Goal: Task Accomplishment & Management: Use online tool/utility

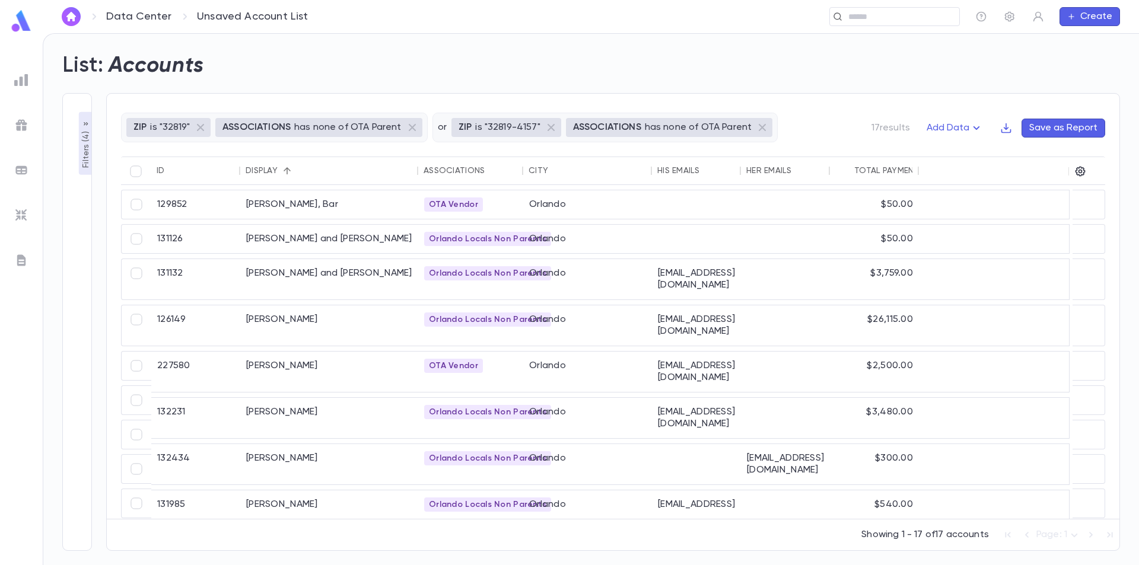
click at [19, 27] on img at bounding box center [21, 20] width 24 height 23
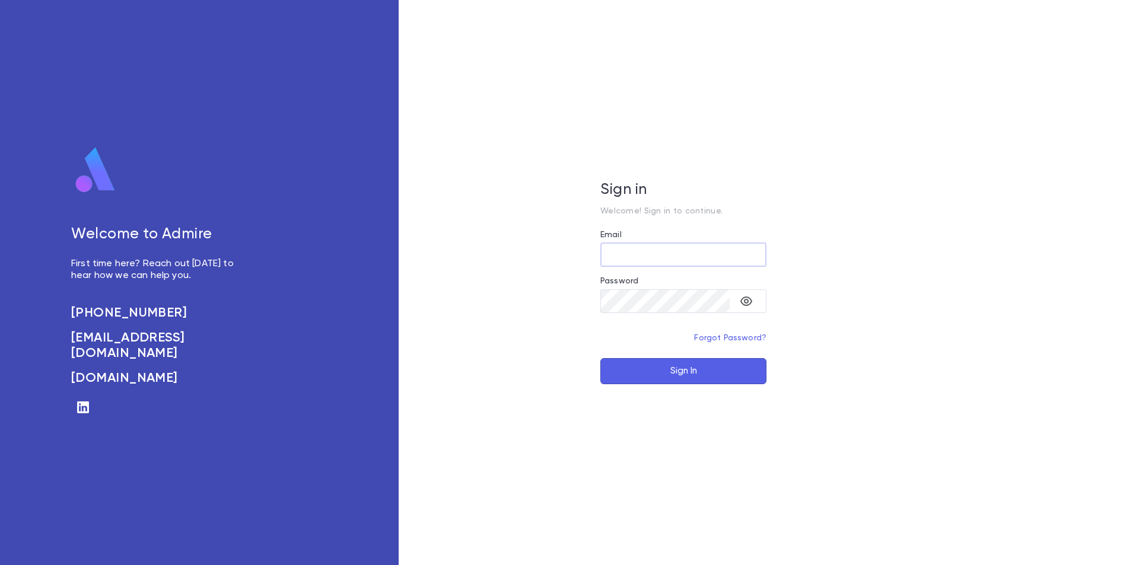
type input "**********"
click at [705, 372] on button "Sign In" at bounding box center [683, 371] width 166 height 26
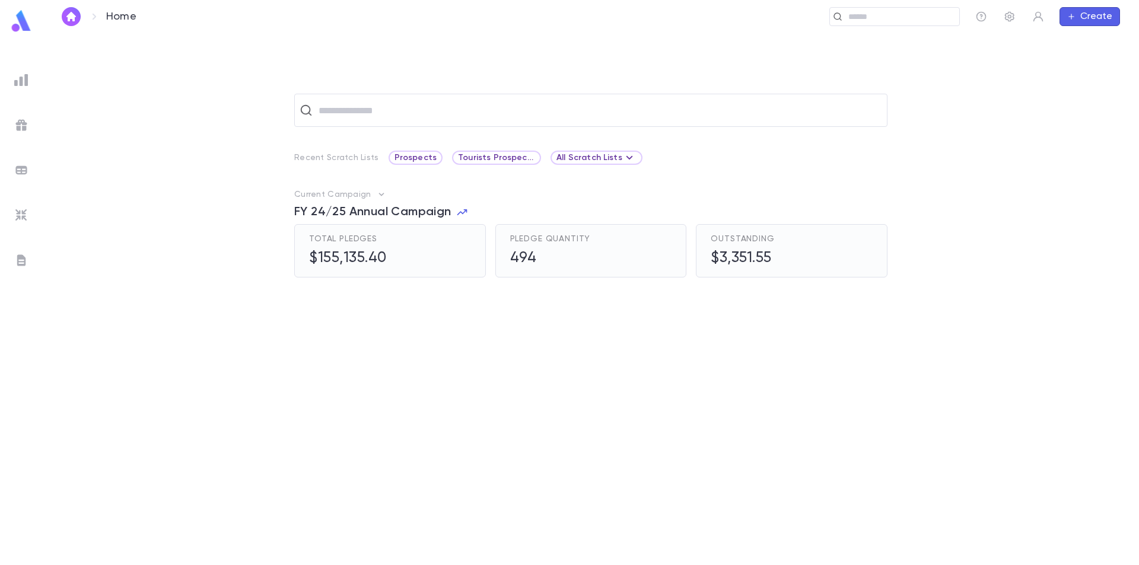
click at [20, 74] on img at bounding box center [21, 80] width 14 height 14
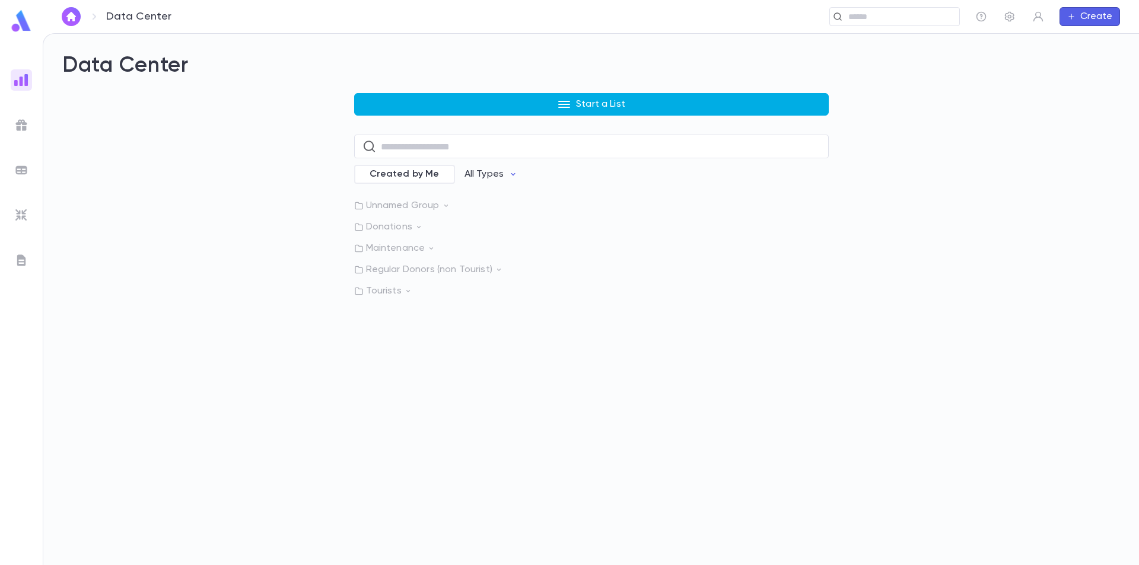
click at [507, 104] on button "Start a List" at bounding box center [591, 104] width 475 height 23
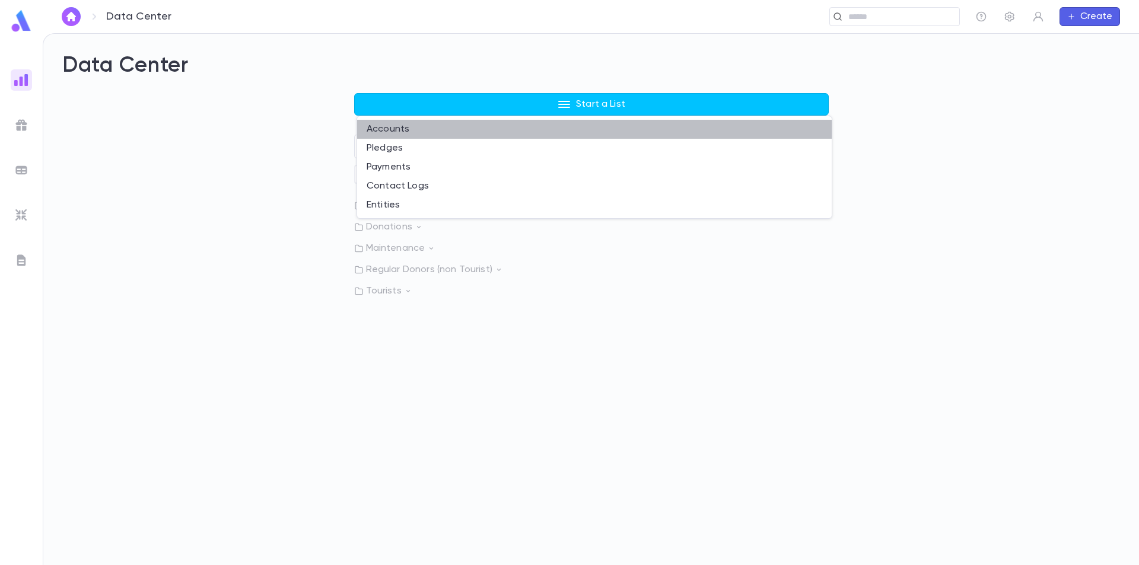
click at [424, 132] on li "Accounts" at bounding box center [594, 129] width 475 height 19
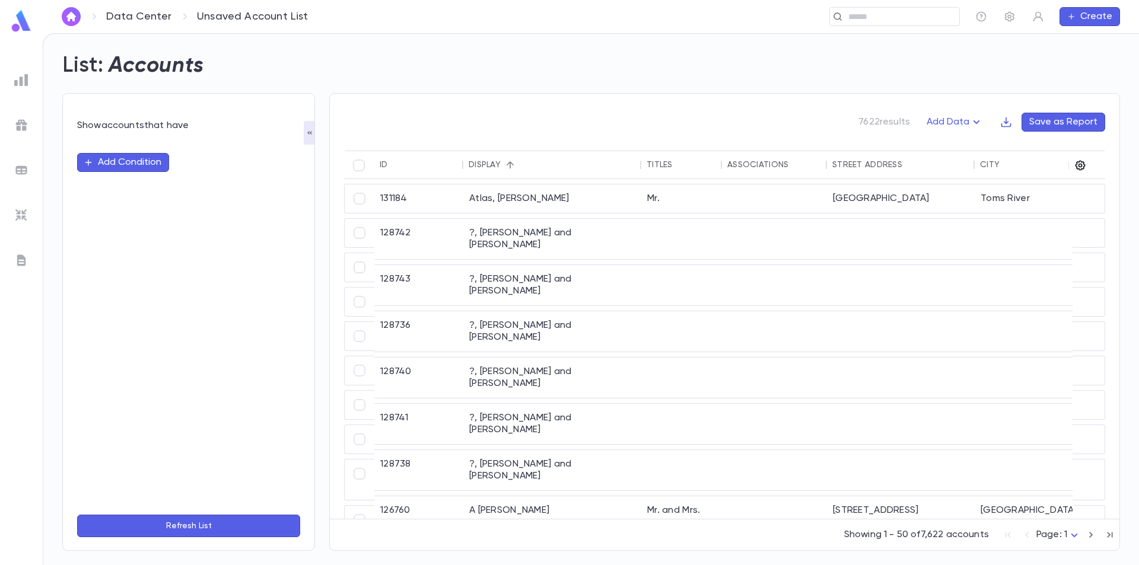
click at [1080, 164] on icon "button" at bounding box center [1081, 166] width 10 height 10
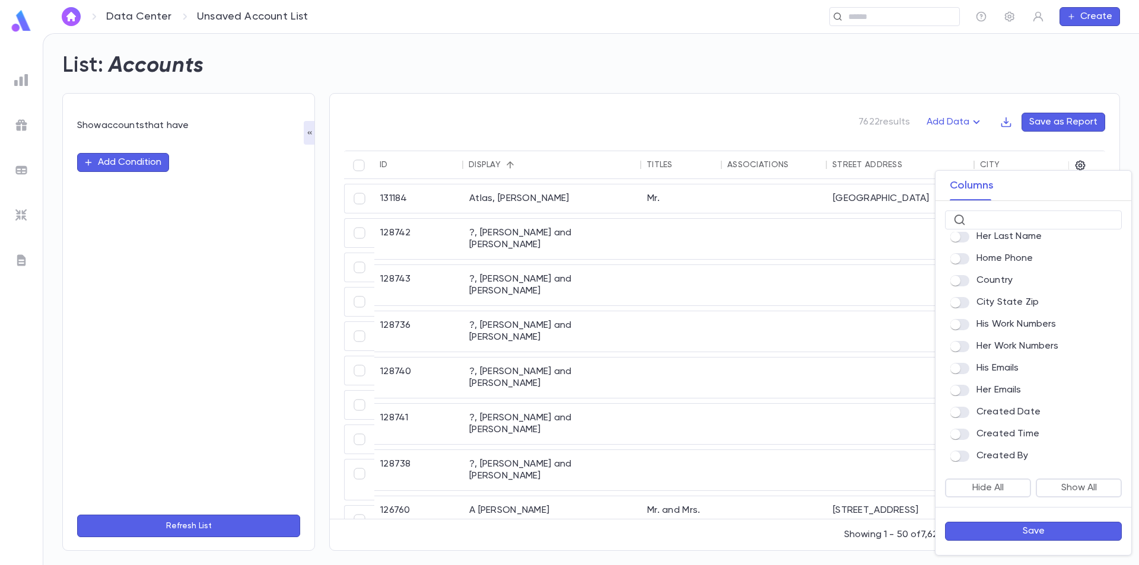
scroll to position [395, 0]
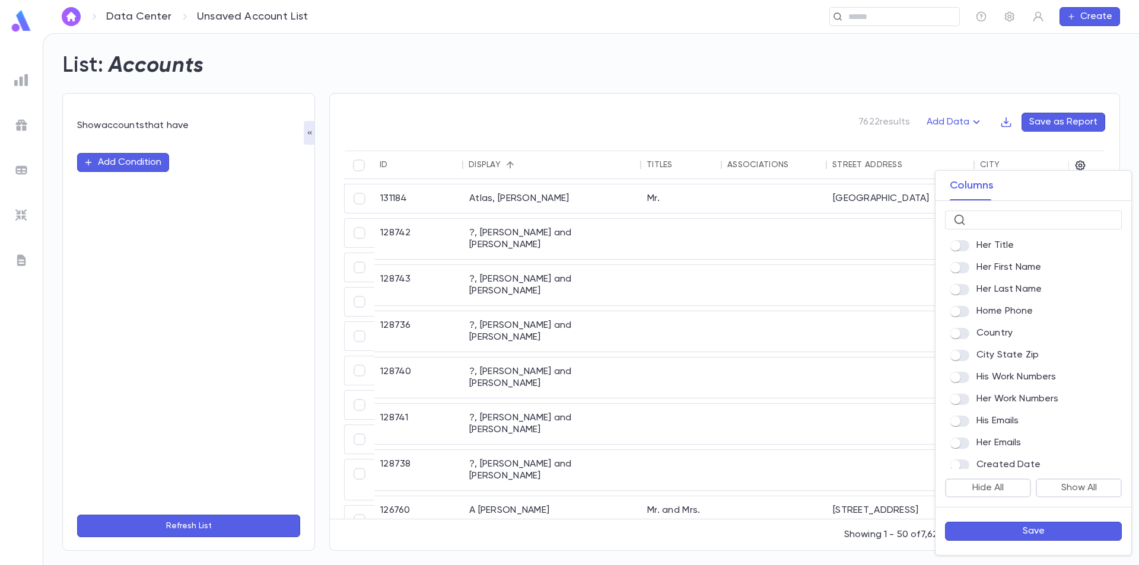
click at [14, 16] on div at bounding box center [569, 282] width 1139 height 565
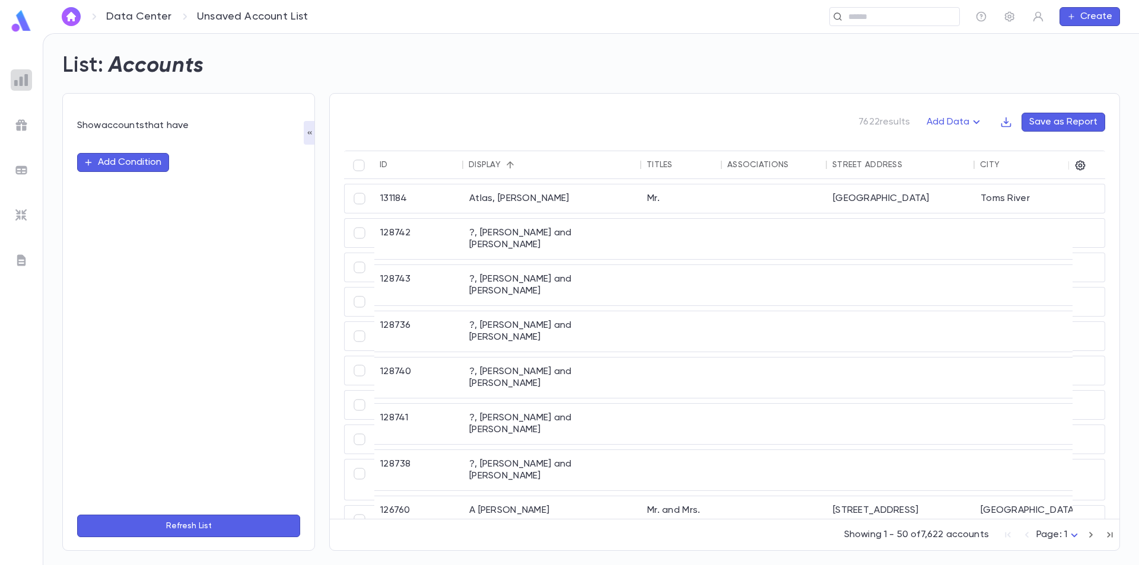
click at [22, 82] on img at bounding box center [21, 80] width 14 height 14
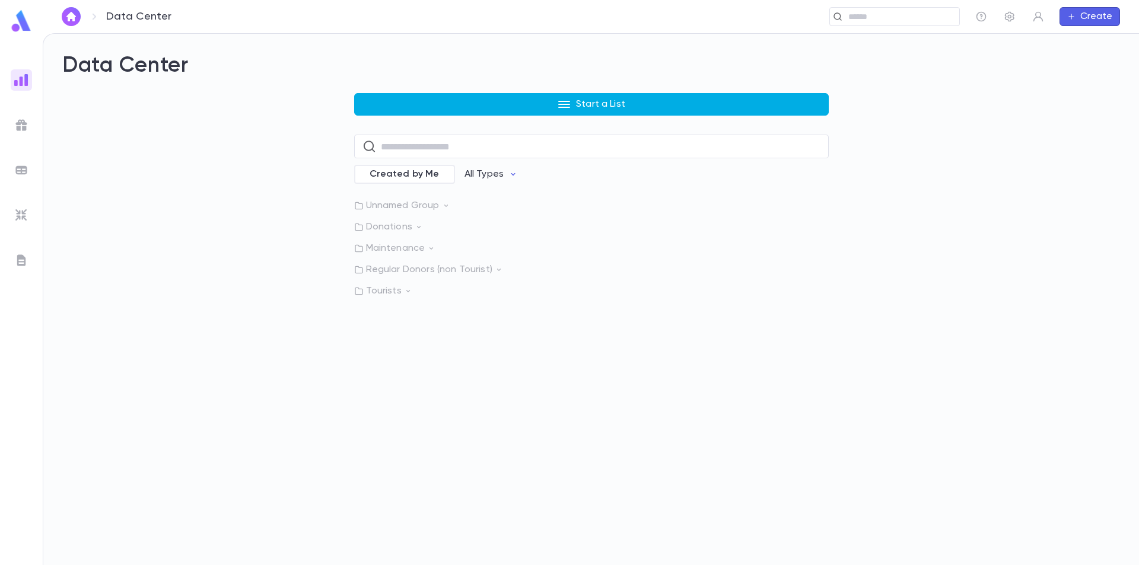
click at [609, 101] on p "Start a List" at bounding box center [600, 104] width 49 height 12
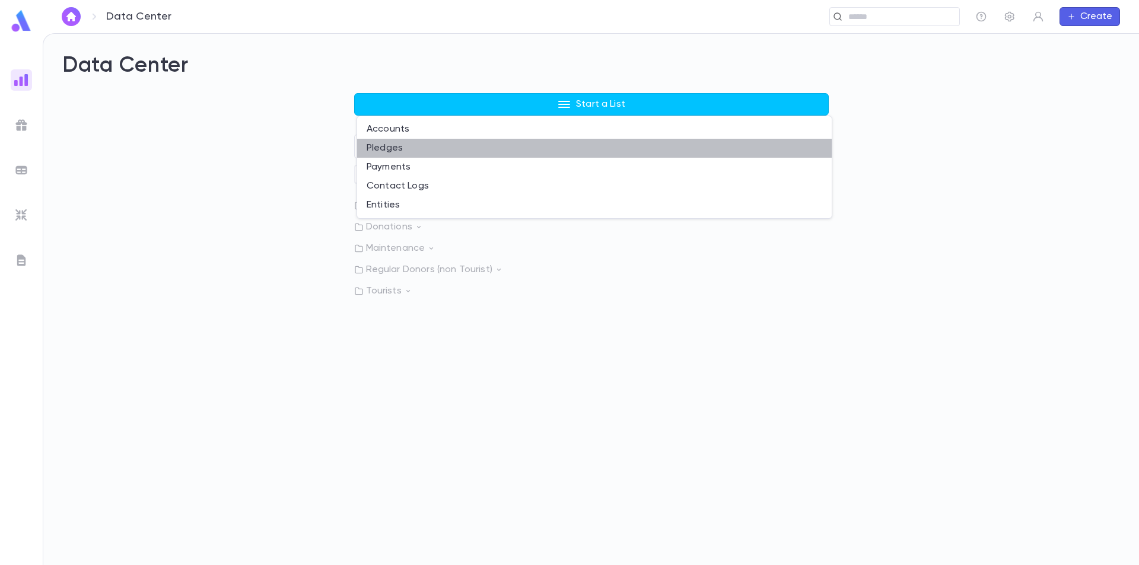
click at [453, 152] on li "Pledges" at bounding box center [594, 148] width 475 height 19
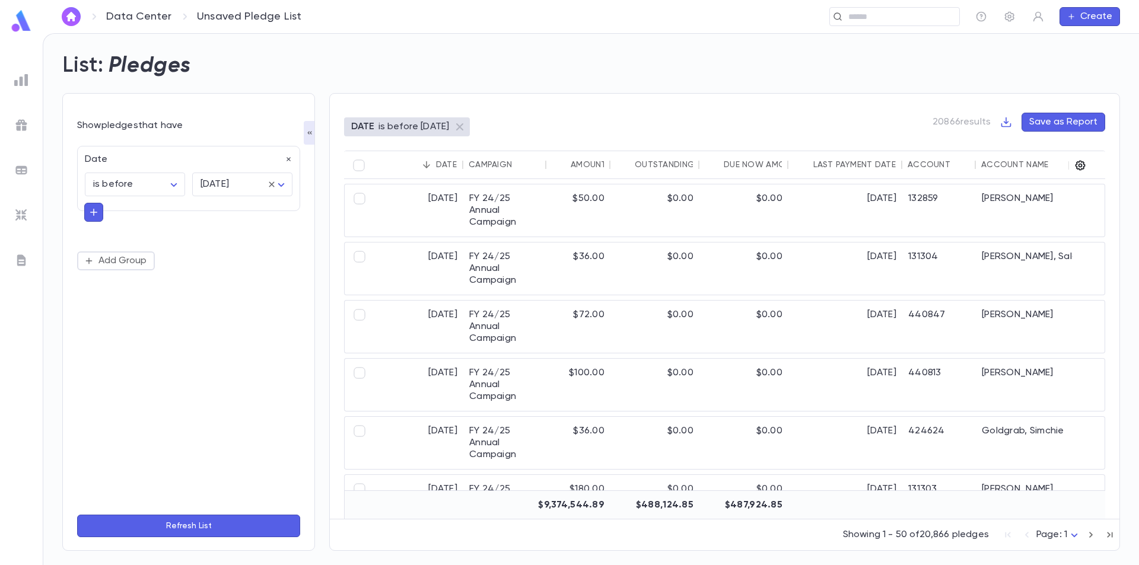
click at [1083, 167] on icon "button" at bounding box center [1080, 166] width 12 height 12
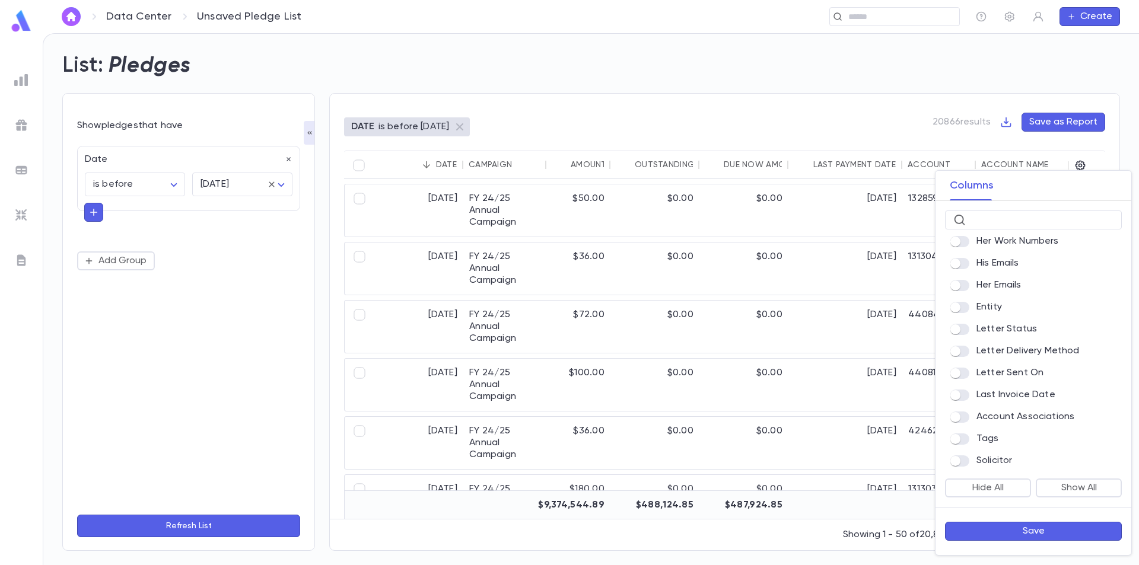
scroll to position [853, 0]
click at [1043, 527] on button "Save" at bounding box center [1033, 531] width 177 height 19
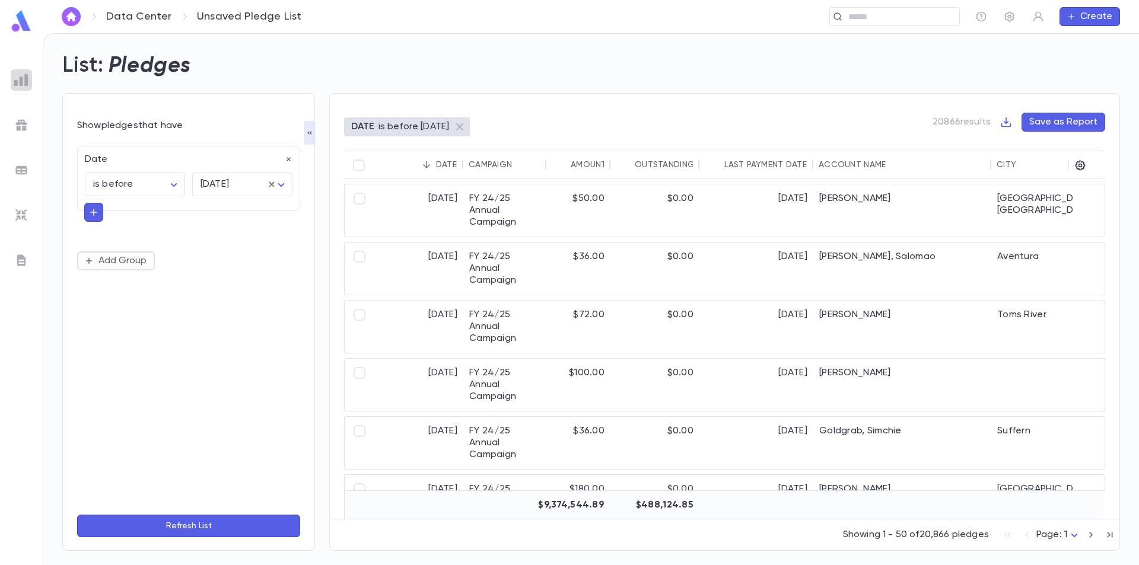
click at [31, 84] on div at bounding box center [21, 79] width 21 height 21
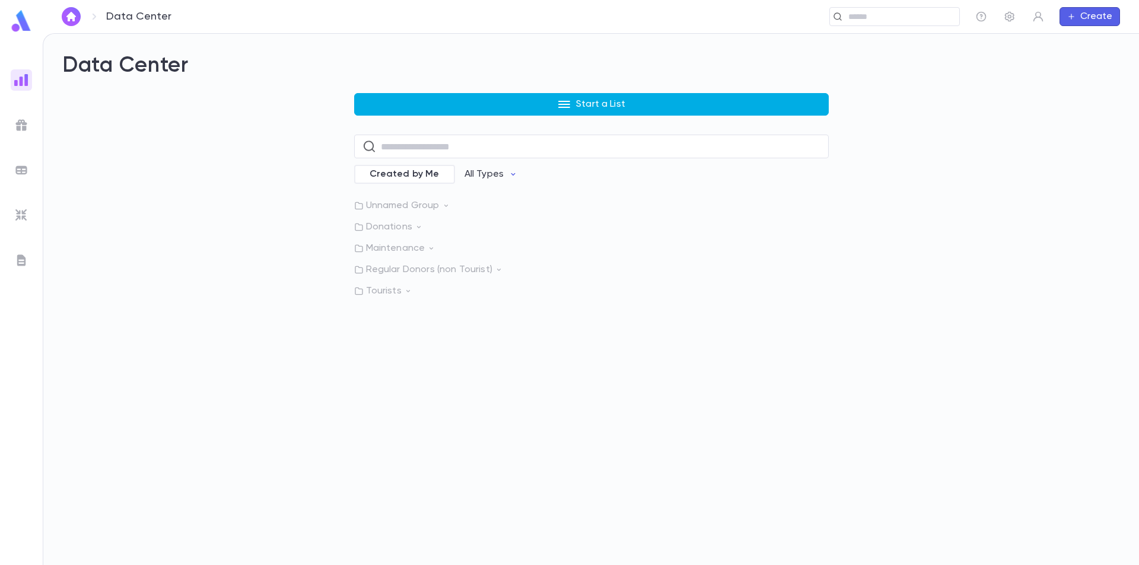
click at [508, 102] on button "Start a List" at bounding box center [591, 104] width 475 height 23
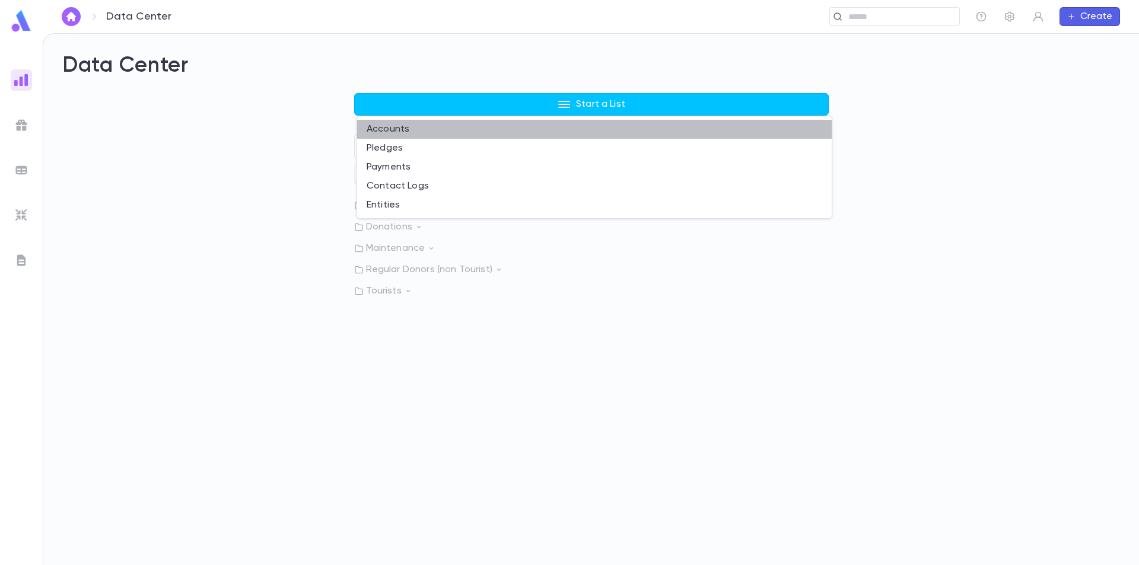
click at [443, 129] on li "Accounts" at bounding box center [594, 129] width 475 height 19
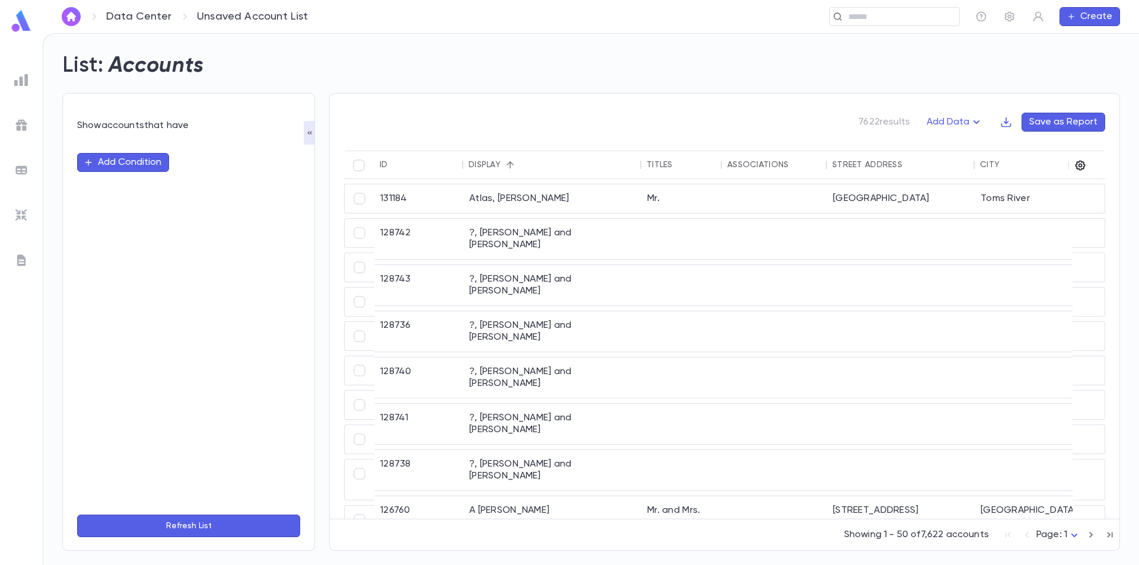
click at [1079, 162] on icon "button" at bounding box center [1081, 166] width 10 height 10
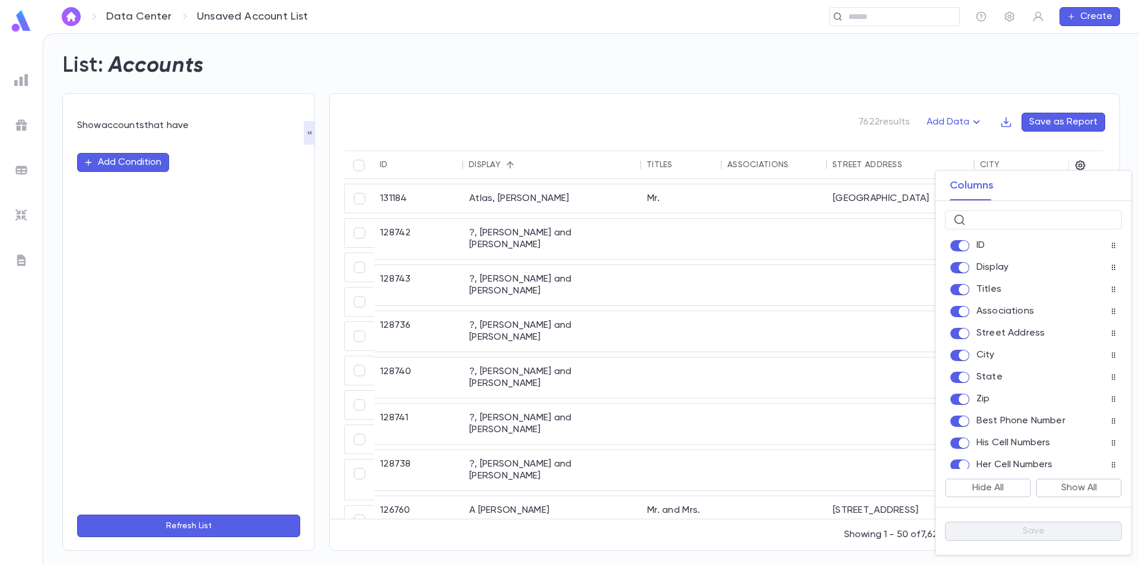
click at [310, 130] on div at bounding box center [569, 282] width 1139 height 565
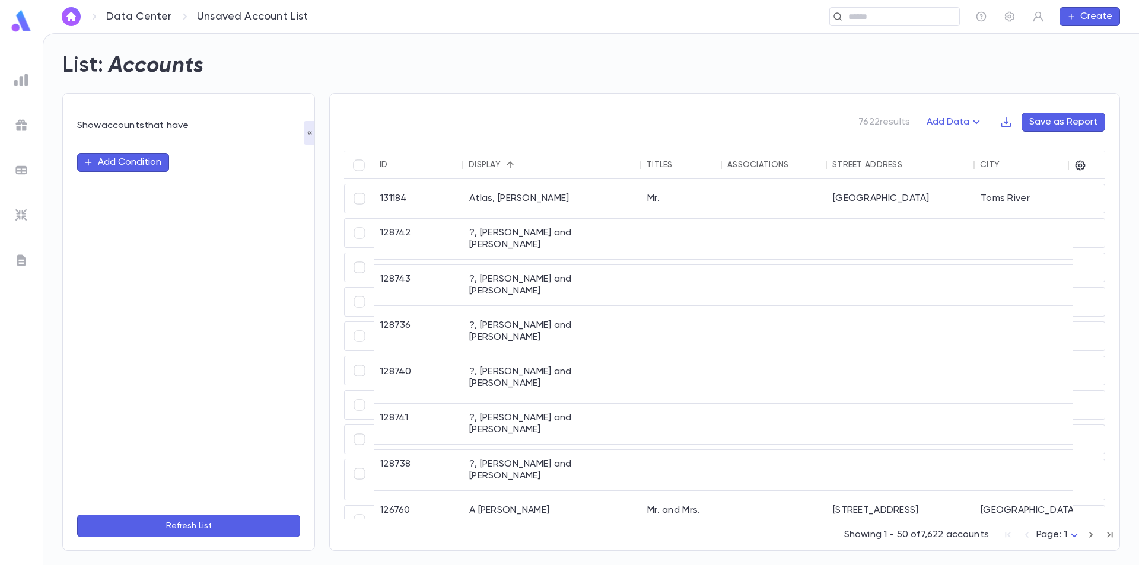
click at [308, 134] on icon "button" at bounding box center [309, 132] width 9 height 9
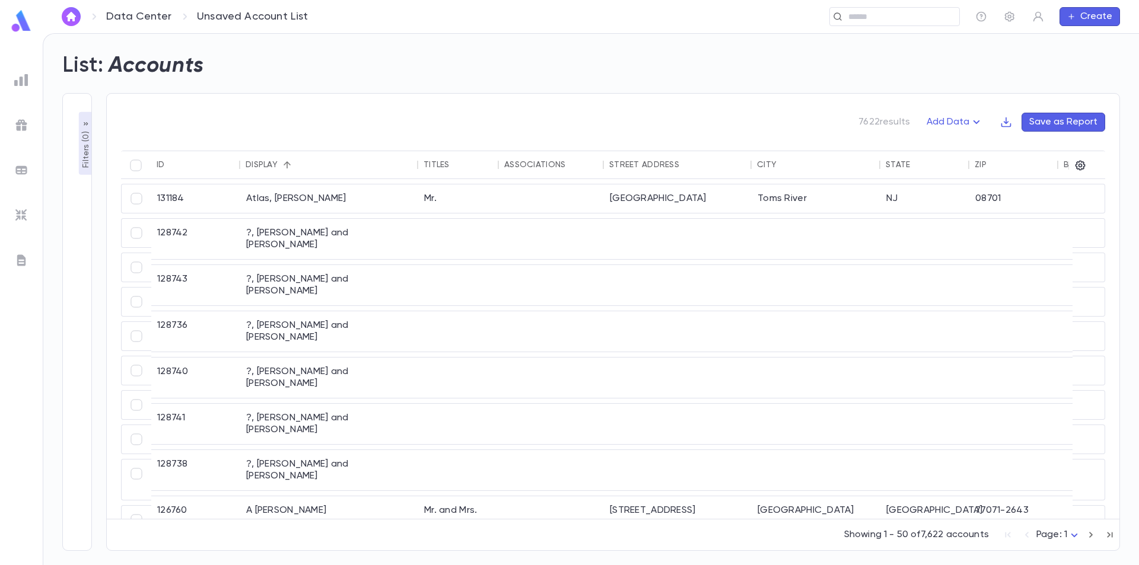
click at [85, 142] on p "Filters ( 0 )" at bounding box center [86, 148] width 12 height 39
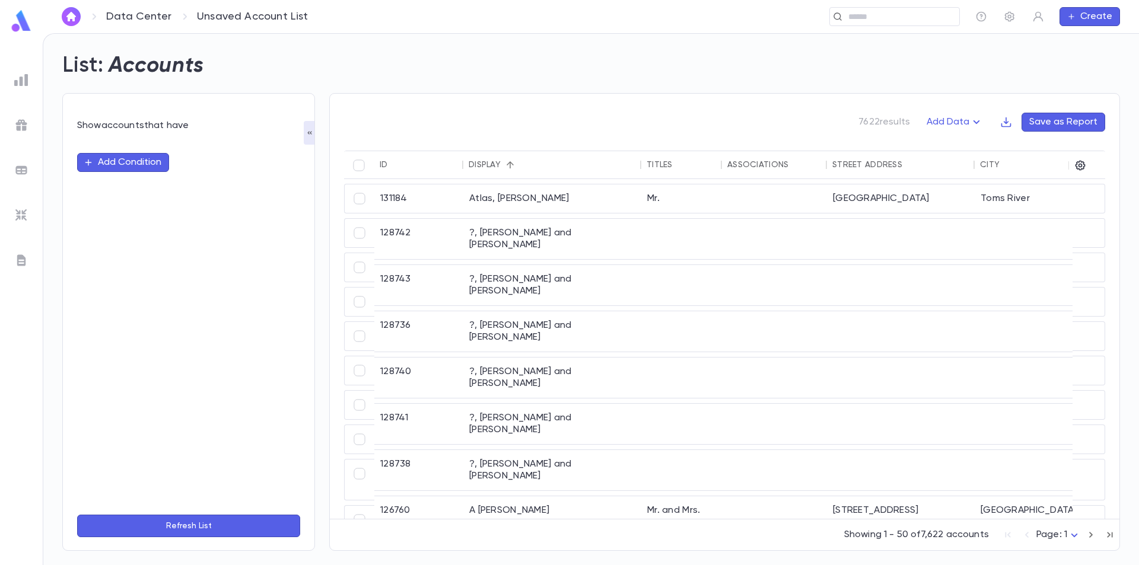
click at [121, 157] on button "Add Condition" at bounding box center [123, 162] width 92 height 19
click at [123, 163] on input "text" at bounding box center [183, 162] width 187 height 17
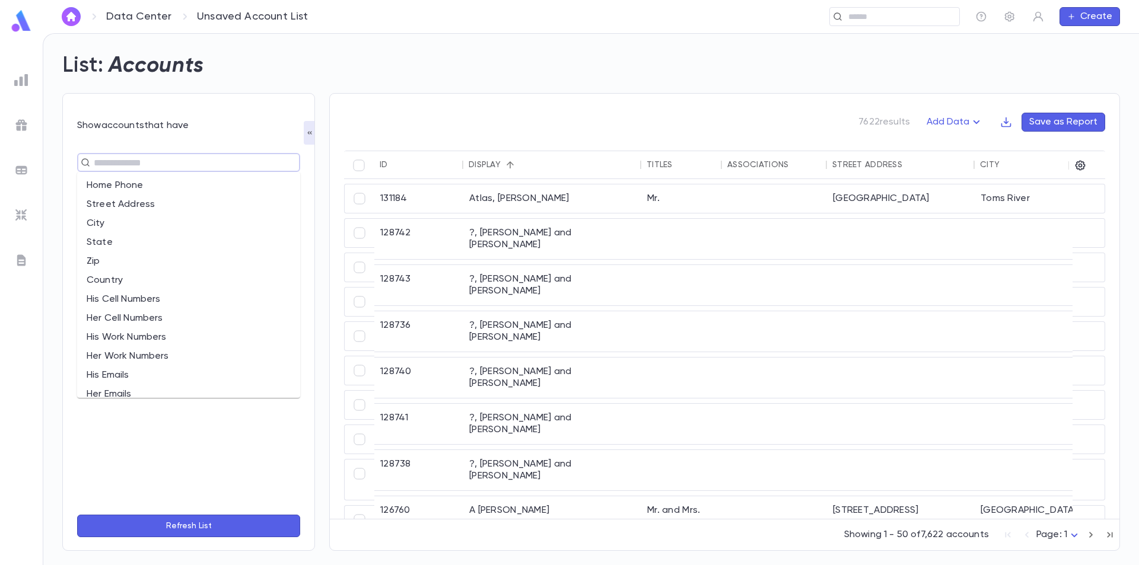
scroll to position [237, 0]
click at [147, 217] on li "City" at bounding box center [188, 214] width 223 height 19
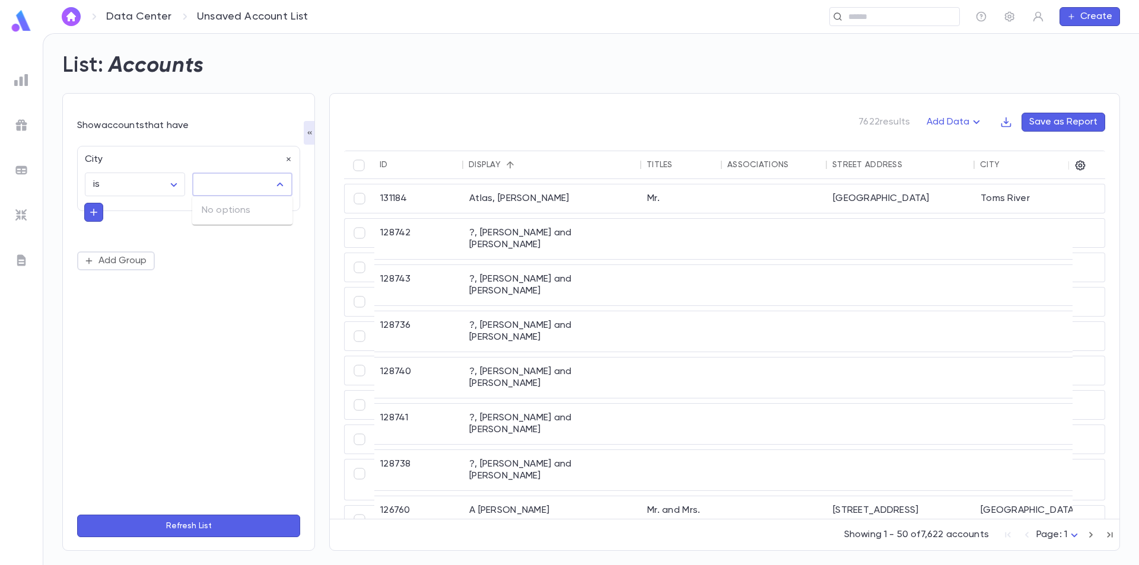
click at [217, 189] on input "text" at bounding box center [234, 184] width 72 height 23
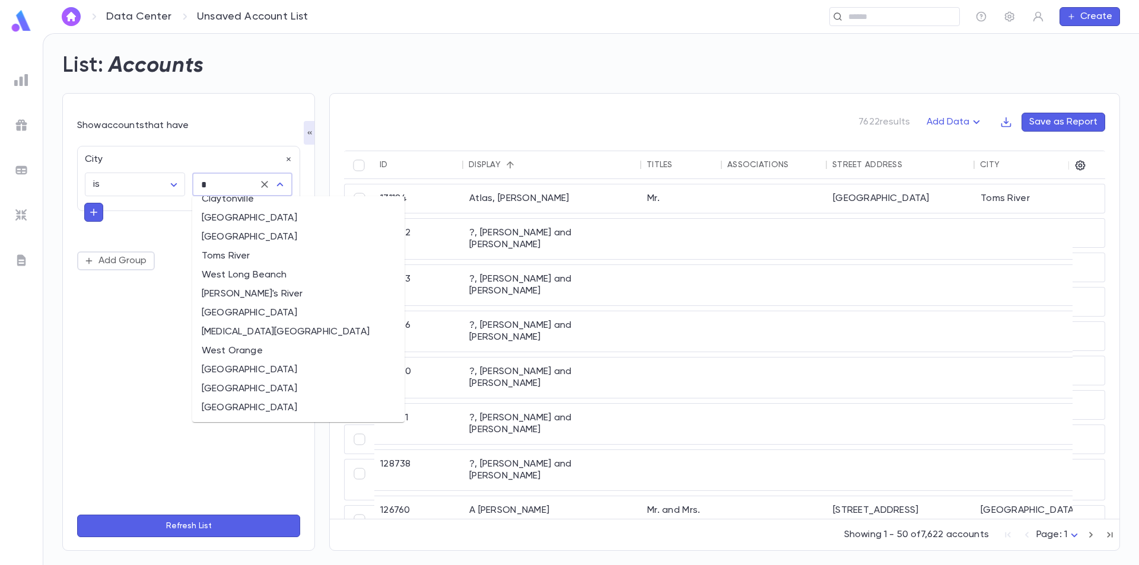
scroll to position [0, 0]
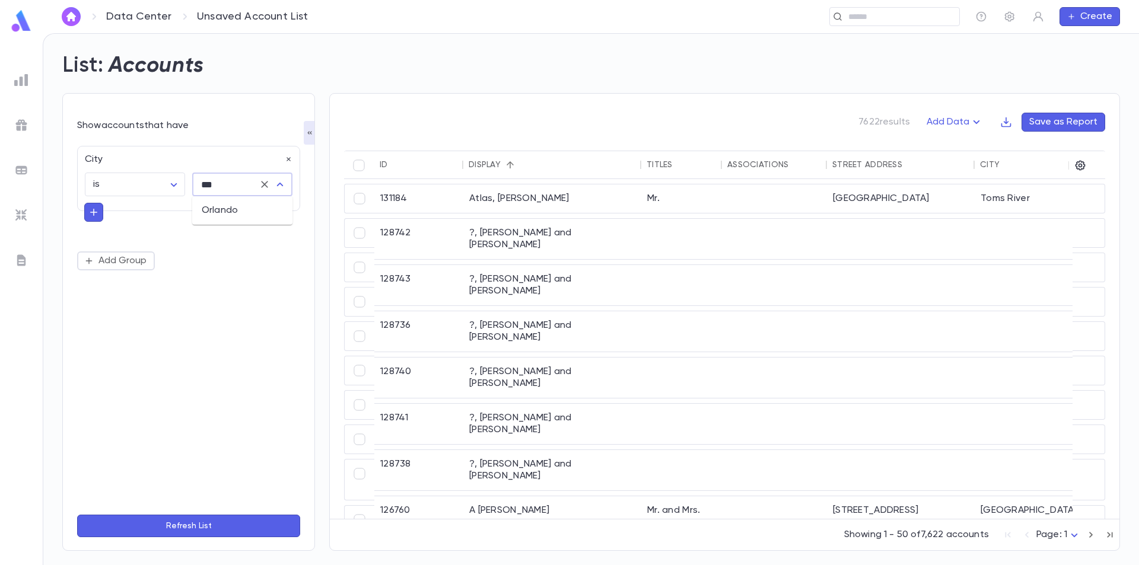
click at [217, 213] on li "Orlando" at bounding box center [242, 210] width 100 height 19
type input "*******"
click at [188, 522] on button "Refresh List" at bounding box center [188, 526] width 223 height 23
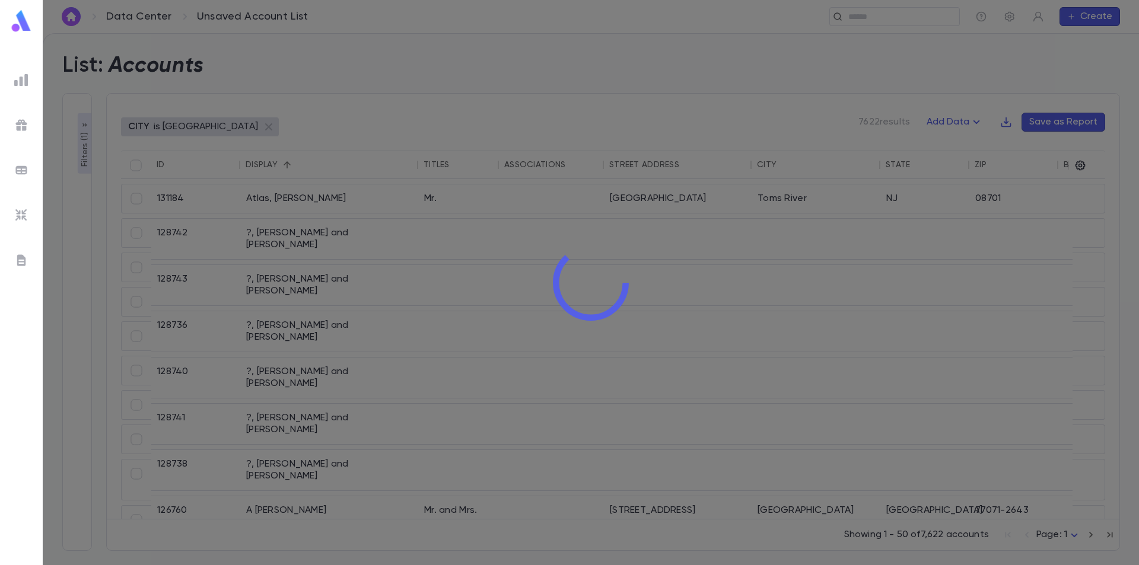
type input "*******"
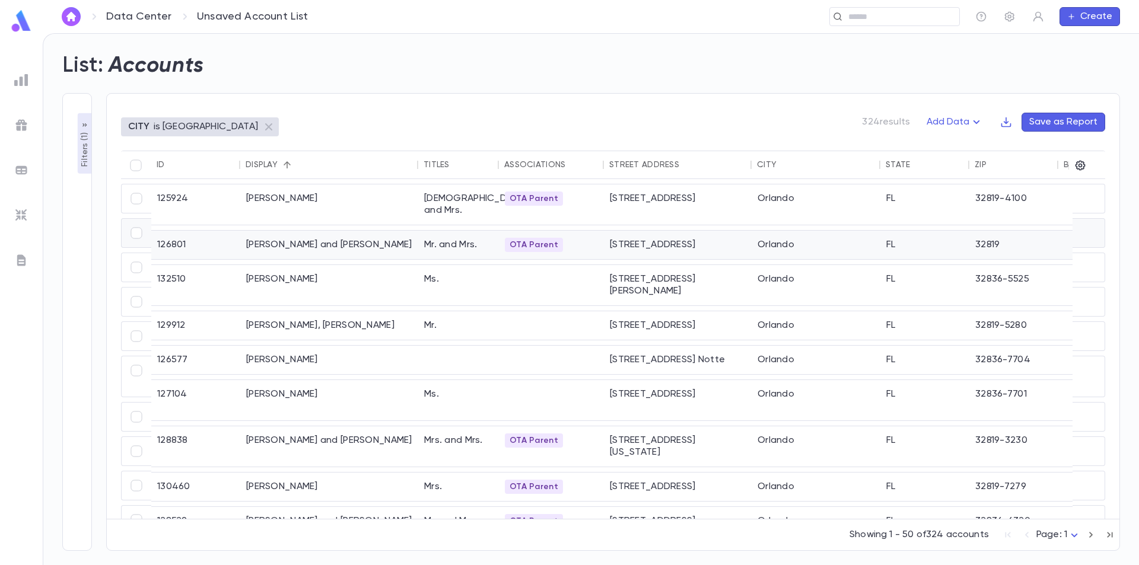
click at [382, 233] on div "Aday, Joseph and Julie" at bounding box center [329, 245] width 178 height 28
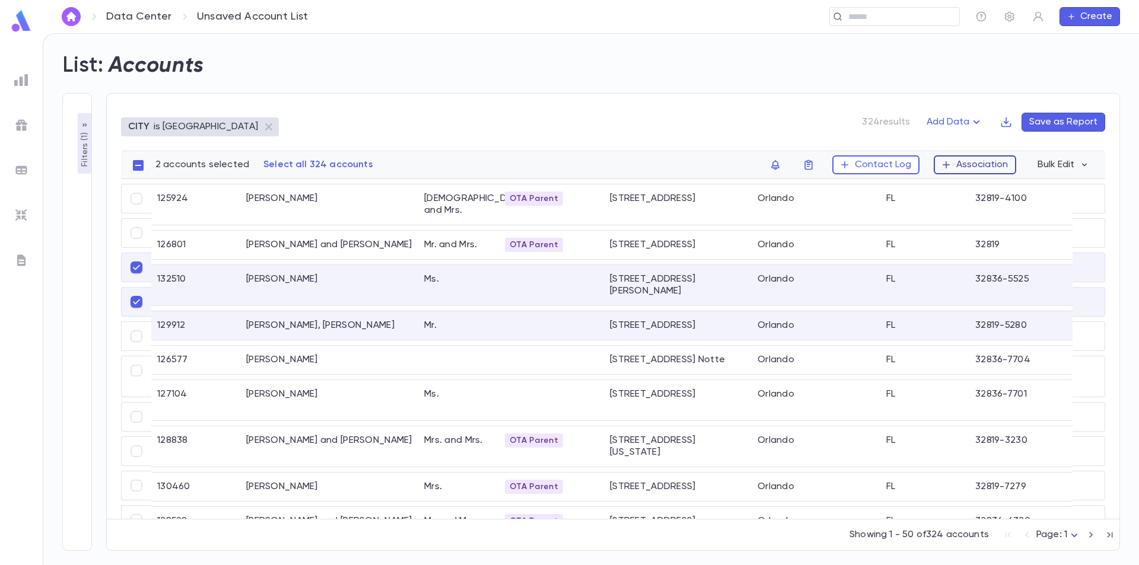
click at [971, 165] on button "Association" at bounding box center [975, 164] width 82 height 19
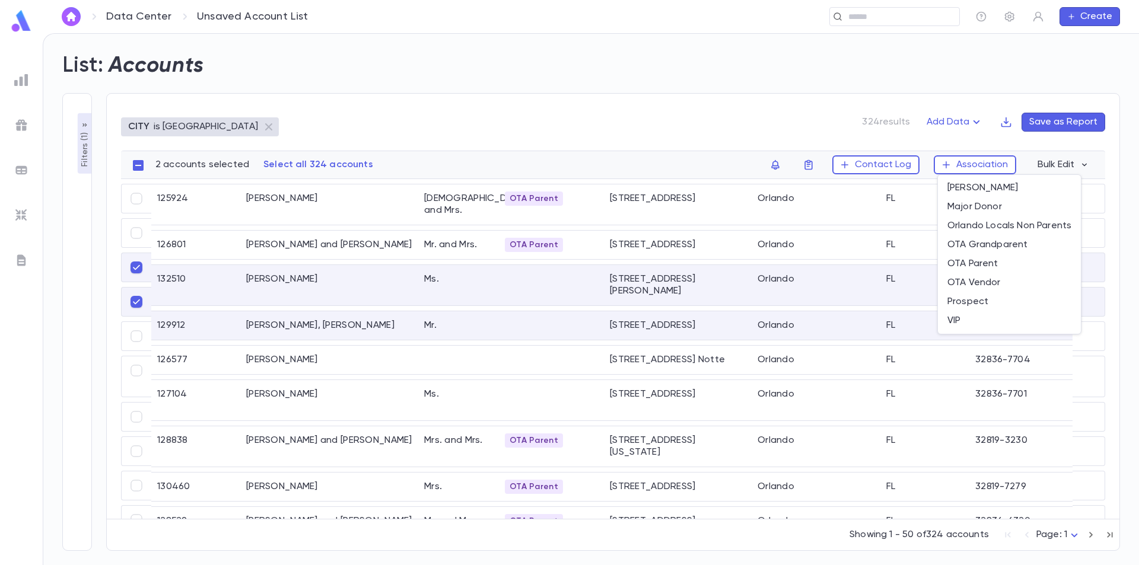
click at [143, 267] on div at bounding box center [569, 282] width 1139 height 565
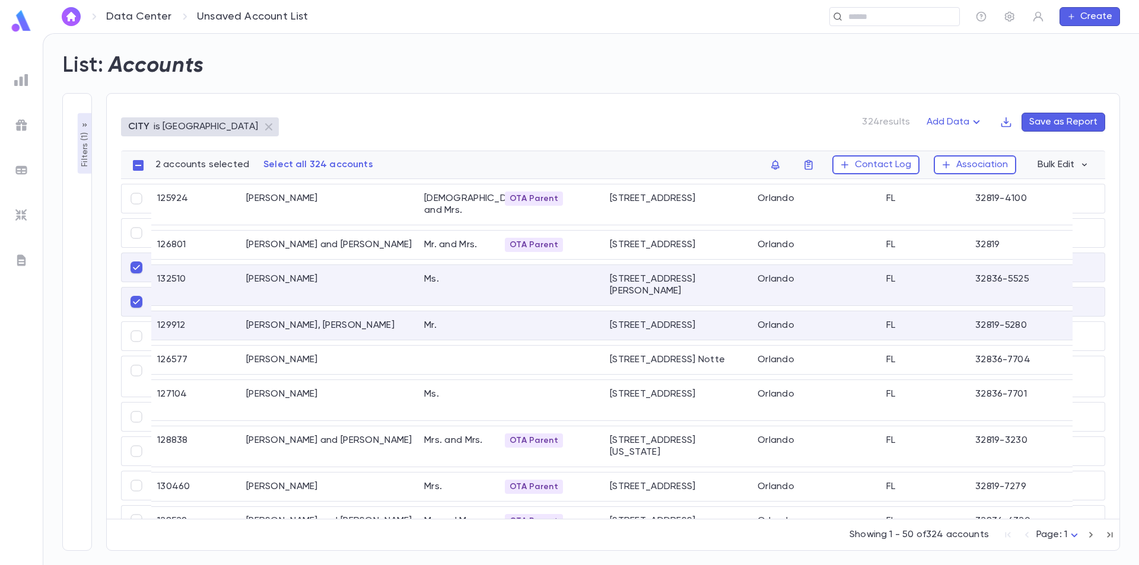
click at [139, 267] on body "Data Center Unsaved Account List ​ Create List: Accounts Filters ( 1 ) Show acc…" at bounding box center [569, 299] width 1139 height 532
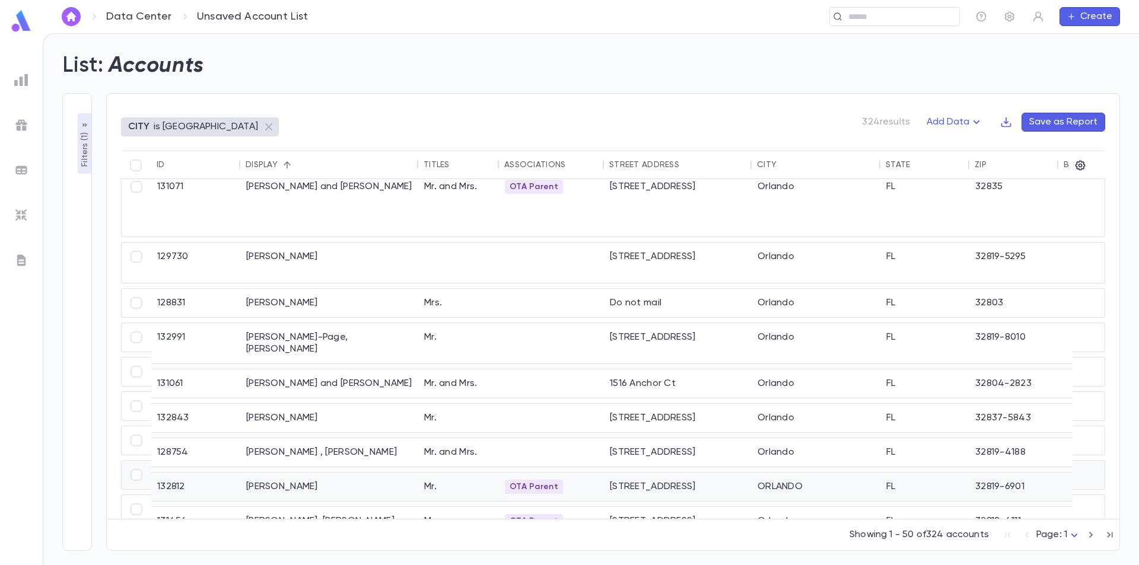
scroll to position [712, 0]
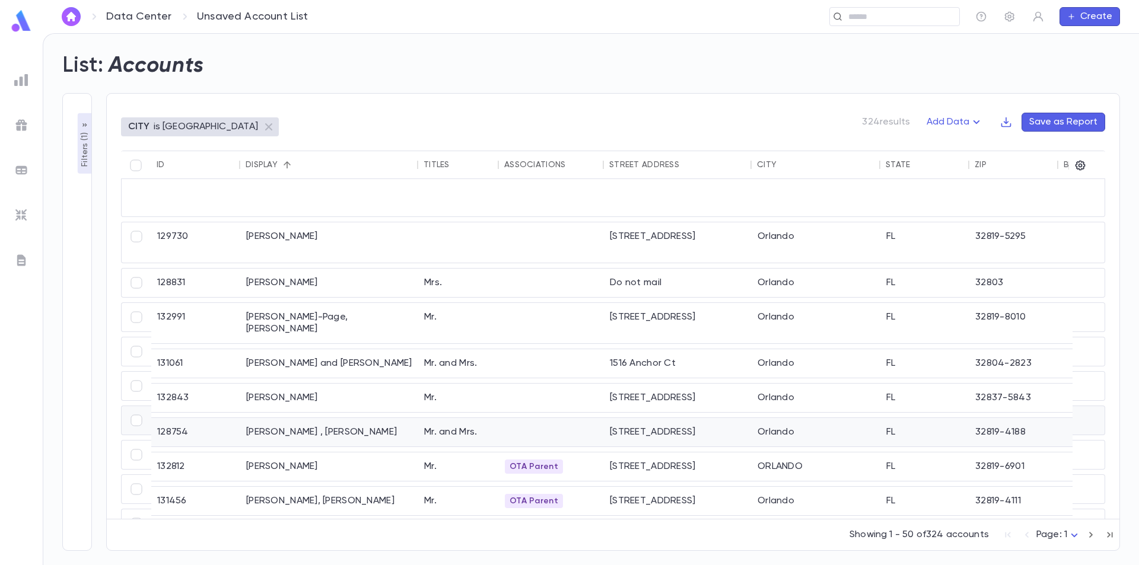
click at [562, 422] on div at bounding box center [551, 432] width 105 height 28
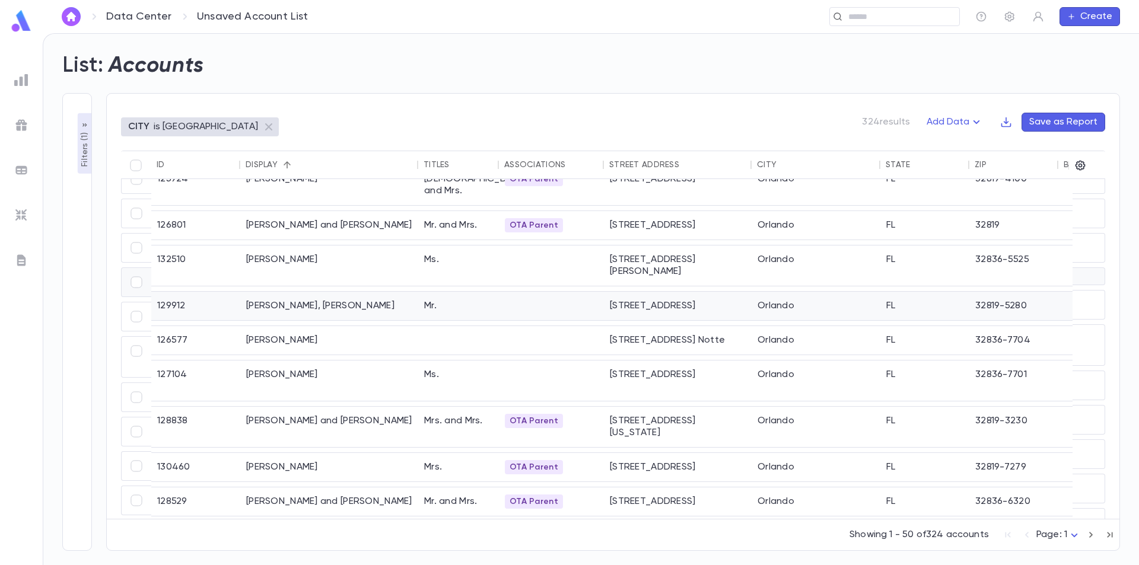
scroll to position [0, 0]
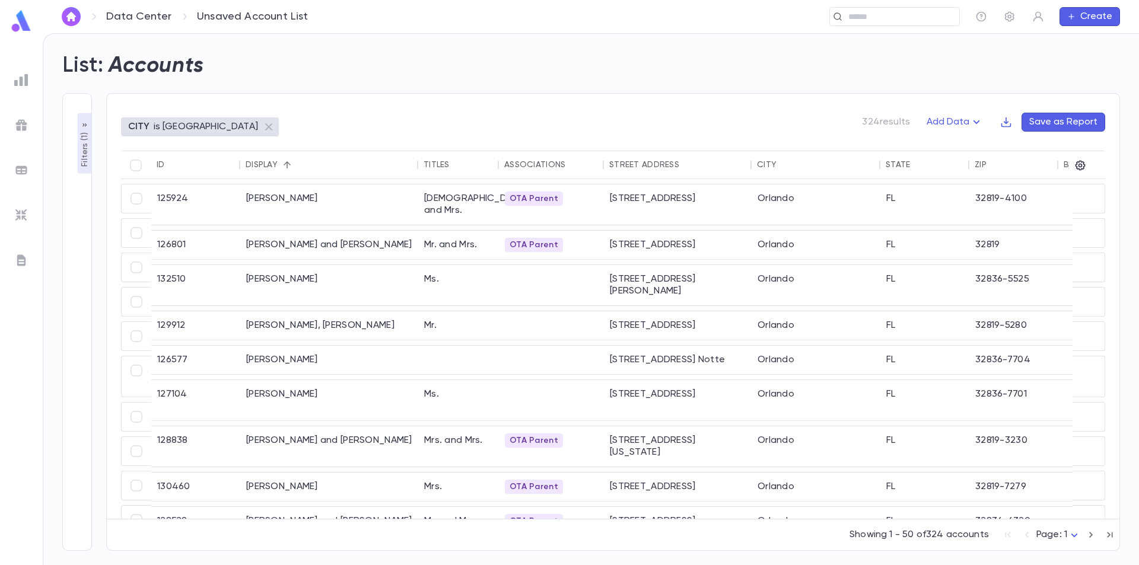
click at [14, 17] on img at bounding box center [21, 20] width 24 height 23
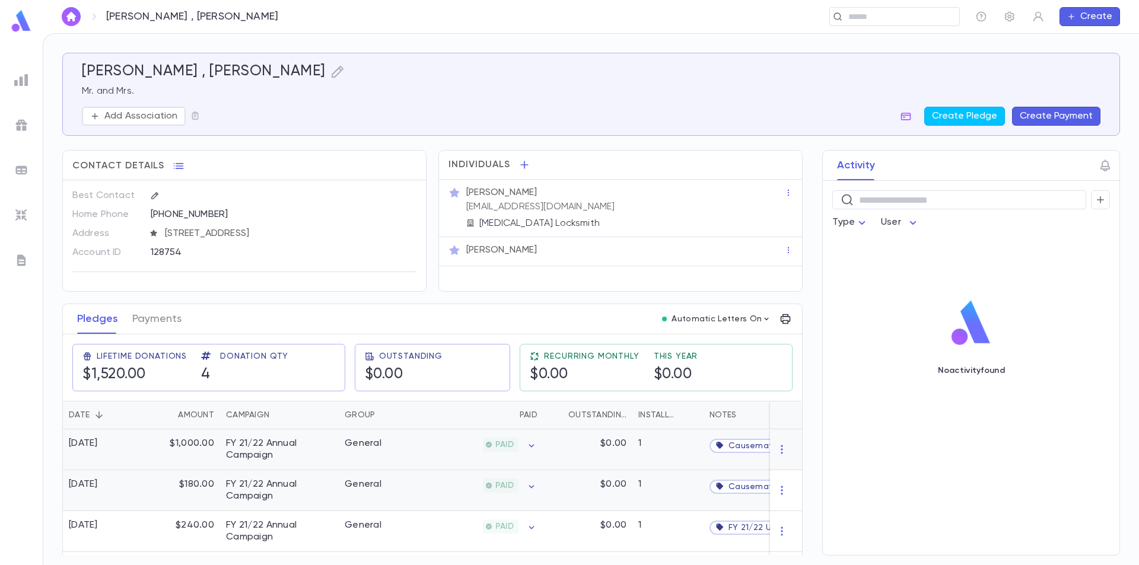
scroll to position [51, 0]
